Goal: Find specific page/section: Find specific page/section

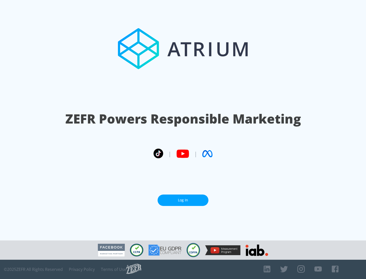
click at [183, 198] on link "Log In" at bounding box center [183, 200] width 51 height 11
